Goal: Book appointment/travel/reservation

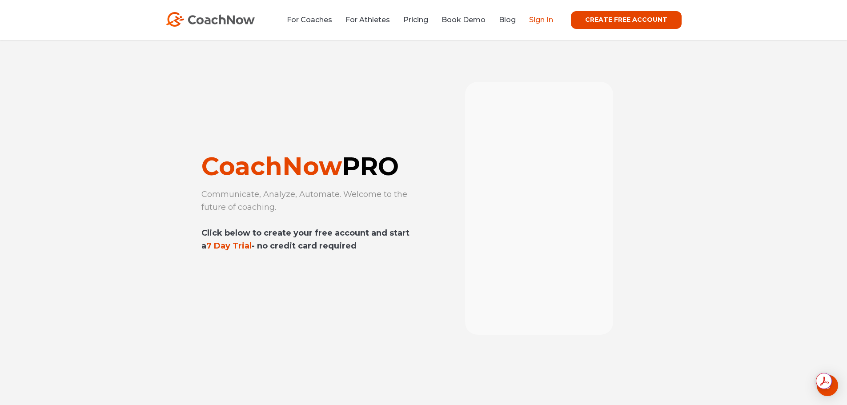
click at [551, 18] on link "Sign In" at bounding box center [541, 20] width 24 height 8
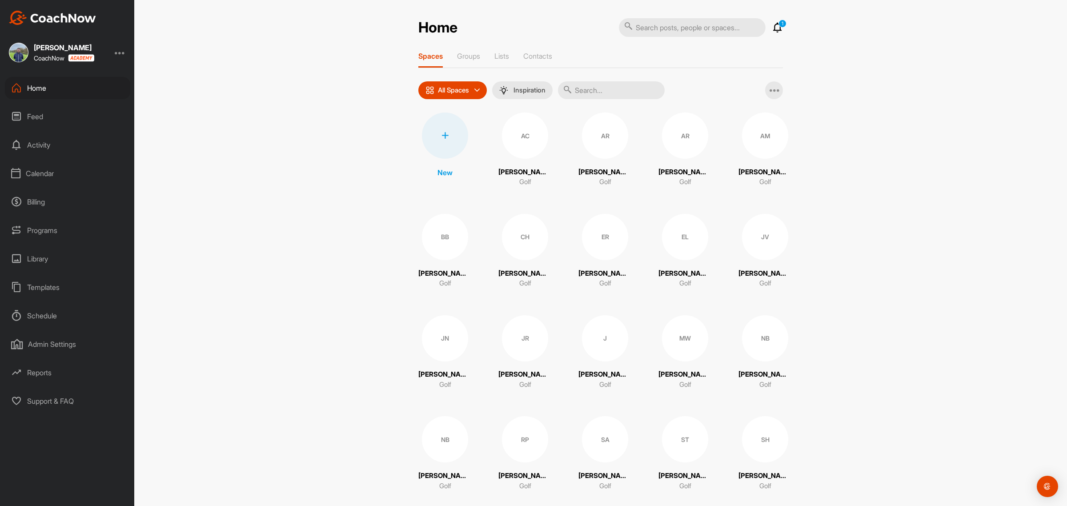
click at [35, 173] on div "Calendar" at bounding box center [67, 173] width 125 height 22
click at [77, 221] on div "Facility Calendar" at bounding box center [77, 218] width 105 height 19
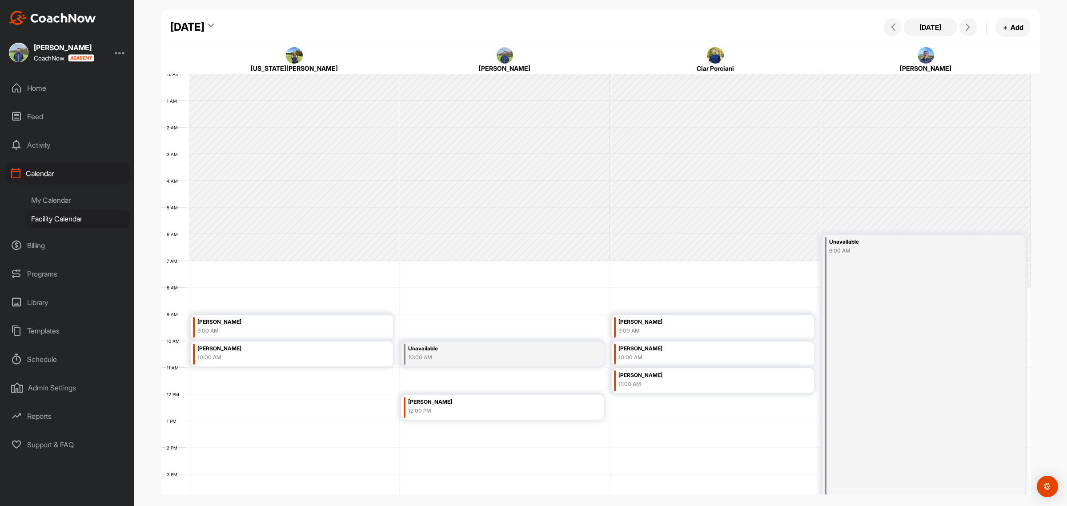
scroll to position [154, 0]
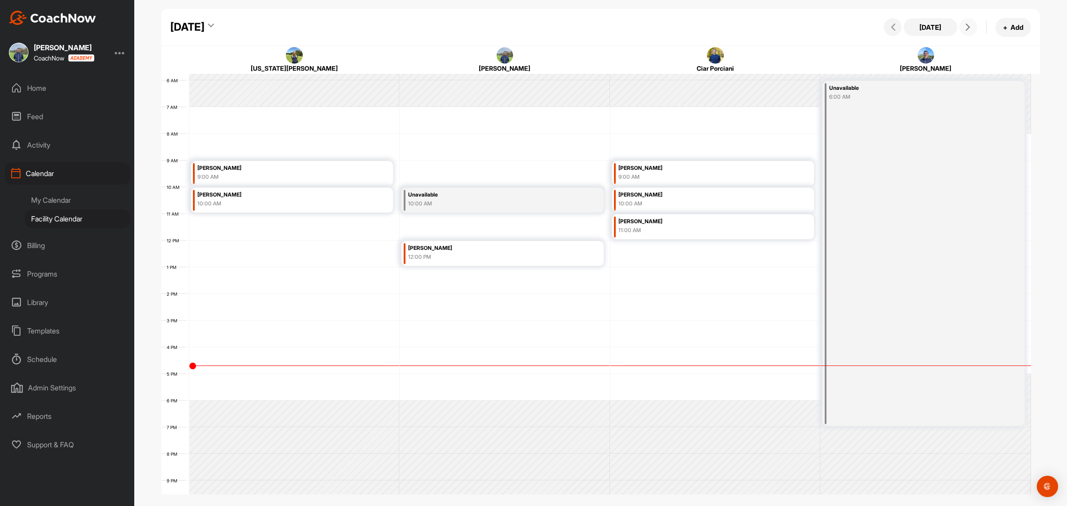
click at [964, 32] on button at bounding box center [969, 27] width 18 height 18
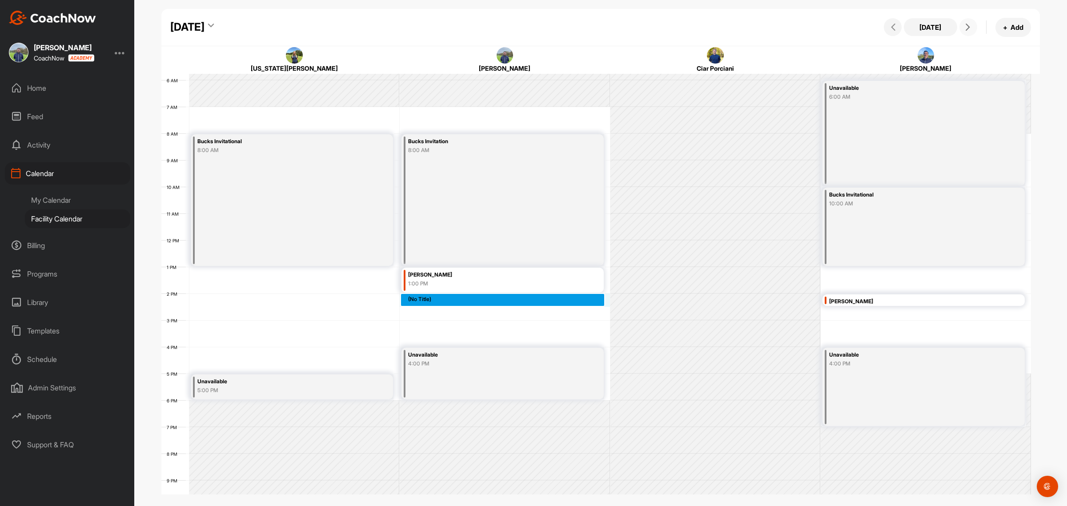
drag, startPoint x: 427, startPoint y: 296, endPoint x: 428, endPoint y: 292, distance: 4.5
click at [428, 292] on div "12 AM 1 AM 2 AM 3 AM 4 AM 5 AM 6 AM 7 AM 8 AM 9 AM 10 AM 11 AM 12 PM 1 PM 2 PM …" at bounding box center [596, 240] width 870 height 640
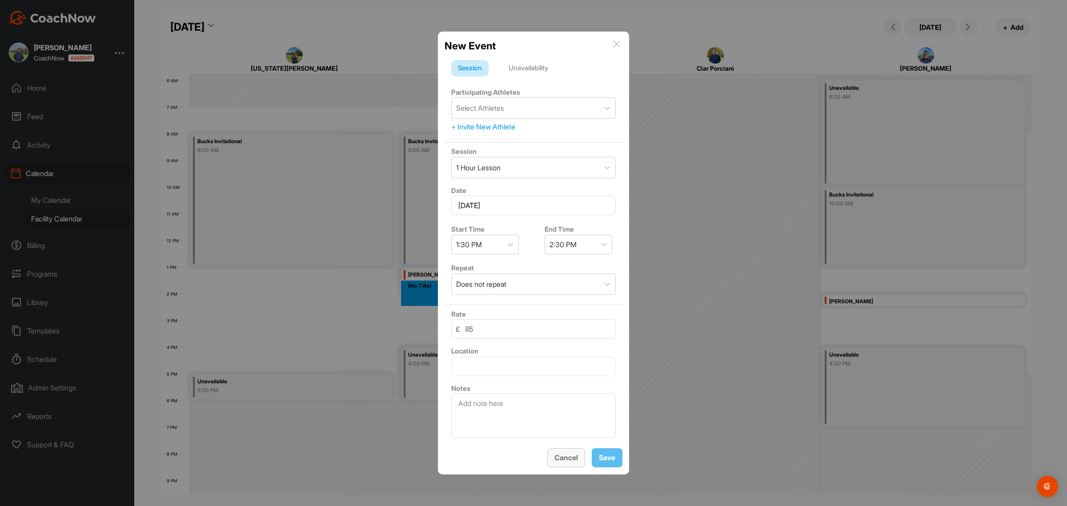
click at [559, 456] on button "Cancel" at bounding box center [567, 457] width 38 height 19
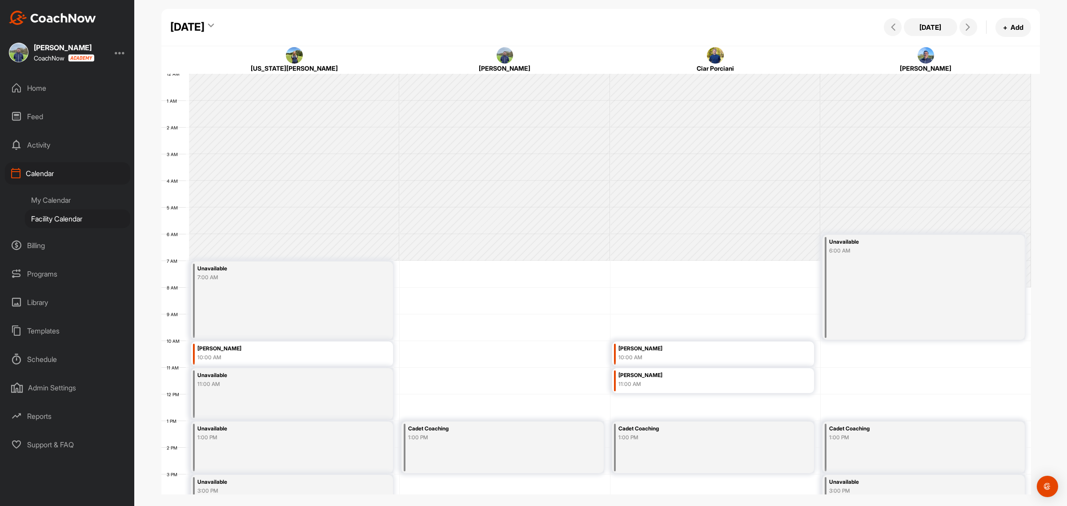
scroll to position [154, 0]
